Goal: Check status: Check status

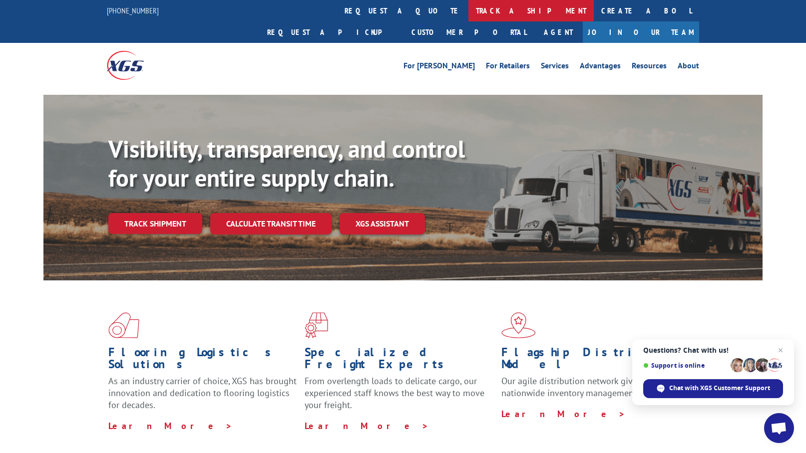
click at [468, 9] on link "track a shipment" at bounding box center [530, 10] width 125 height 21
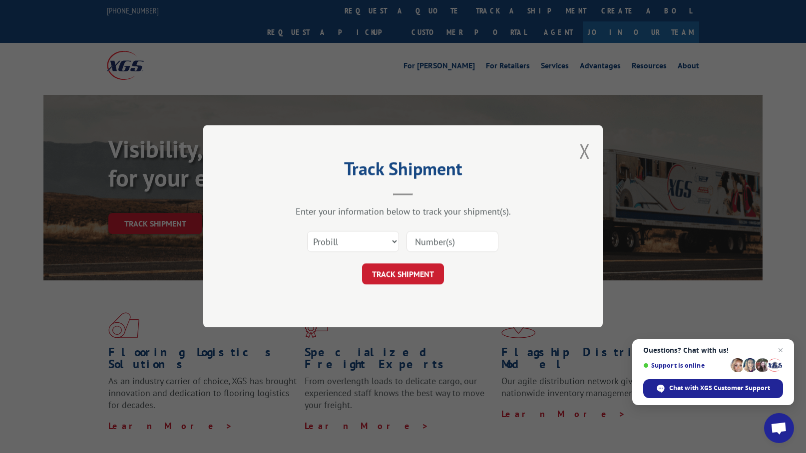
click at [438, 241] on input at bounding box center [452, 242] width 92 height 21
type input "174"
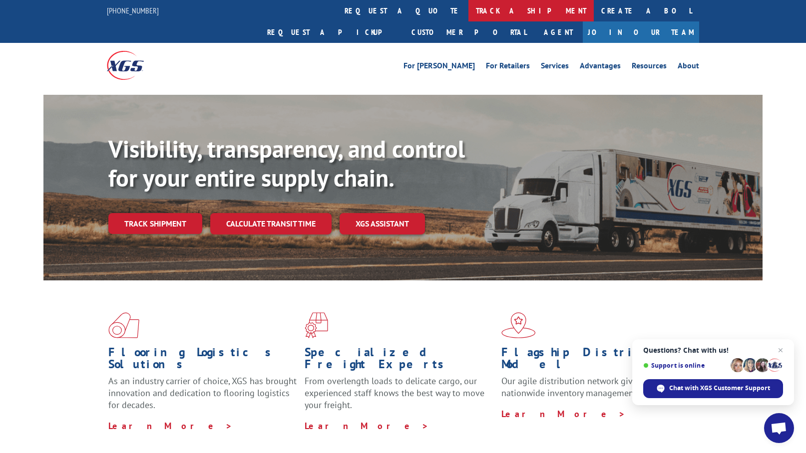
click at [468, 15] on link "track a shipment" at bounding box center [530, 10] width 125 height 21
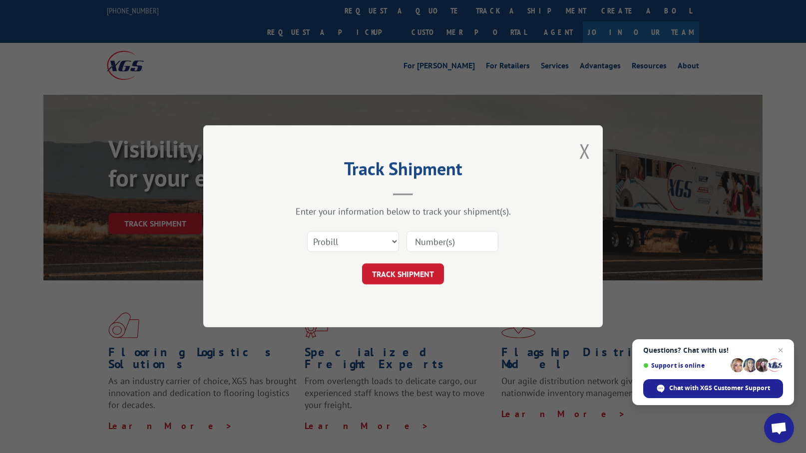
click at [433, 245] on input at bounding box center [452, 242] width 92 height 21
type input "17402791"
click at [402, 278] on button "TRACK SHIPMENT" at bounding box center [403, 274] width 82 height 21
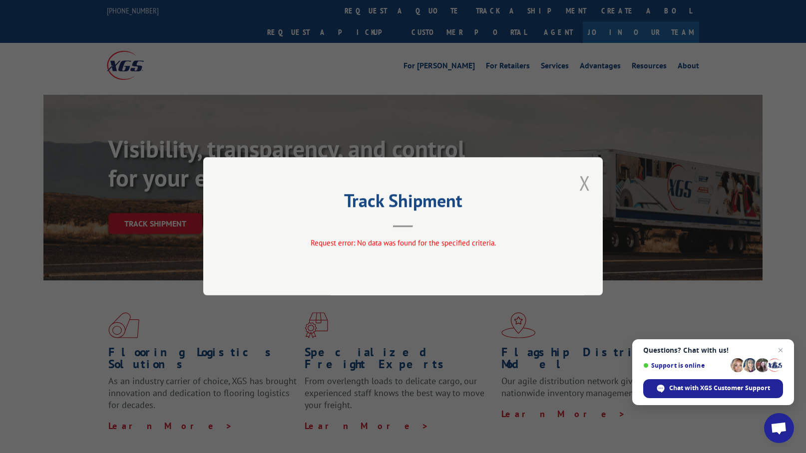
click at [582, 182] on button "Close modal" at bounding box center [584, 183] width 11 height 26
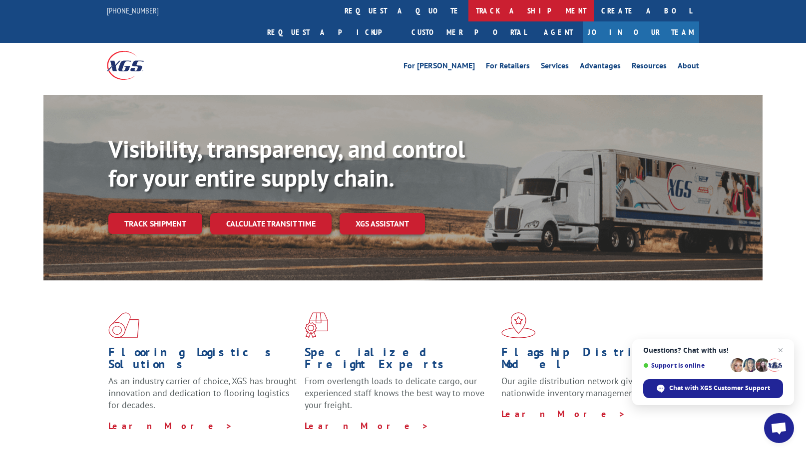
click at [468, 10] on link "track a shipment" at bounding box center [530, 10] width 125 height 21
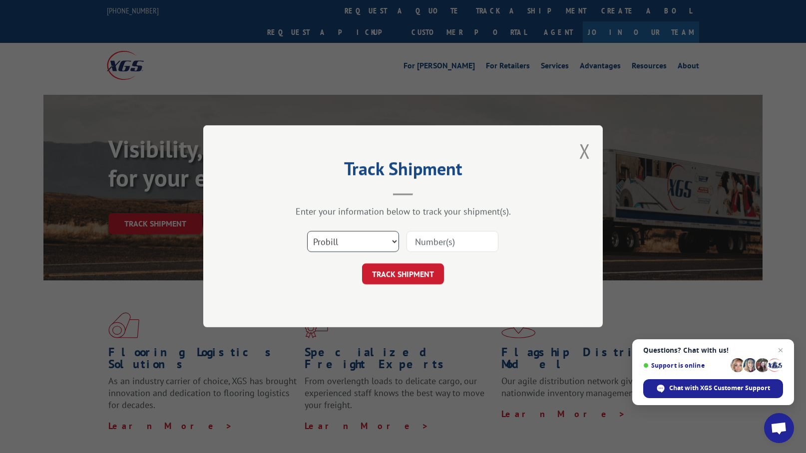
click at [326, 244] on select "Select category... Probill BOL PO" at bounding box center [353, 242] width 92 height 21
select select "po"
click at [447, 245] on input at bounding box center [452, 242] width 92 height 21
